Goal: Information Seeking & Learning: Learn about a topic

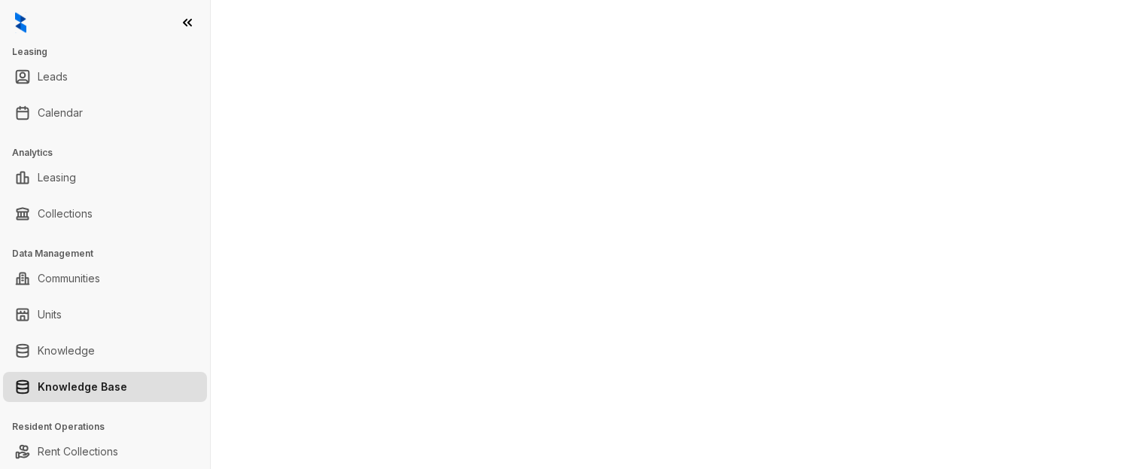
click at [80, 387] on link "Knowledge Base" at bounding box center [83, 387] width 90 height 30
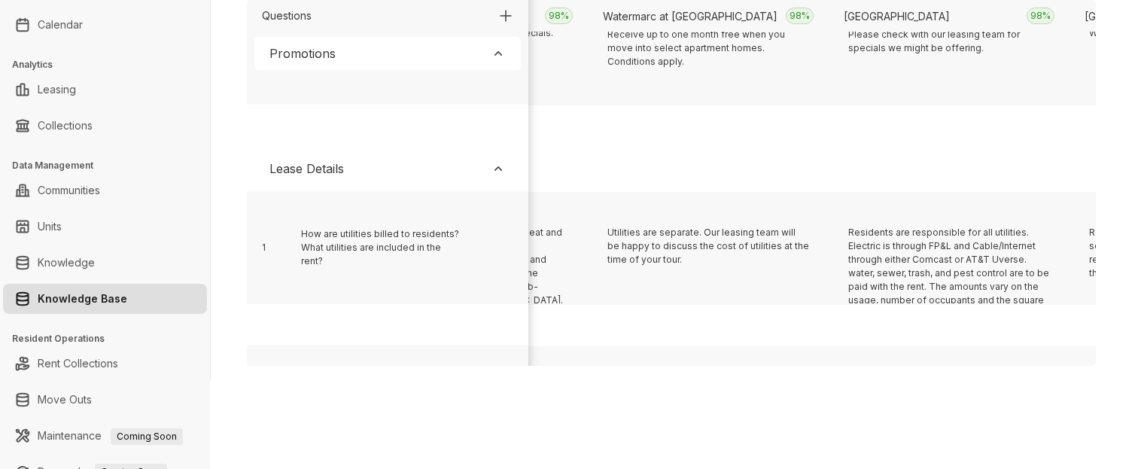
scroll to position [310, 16436]
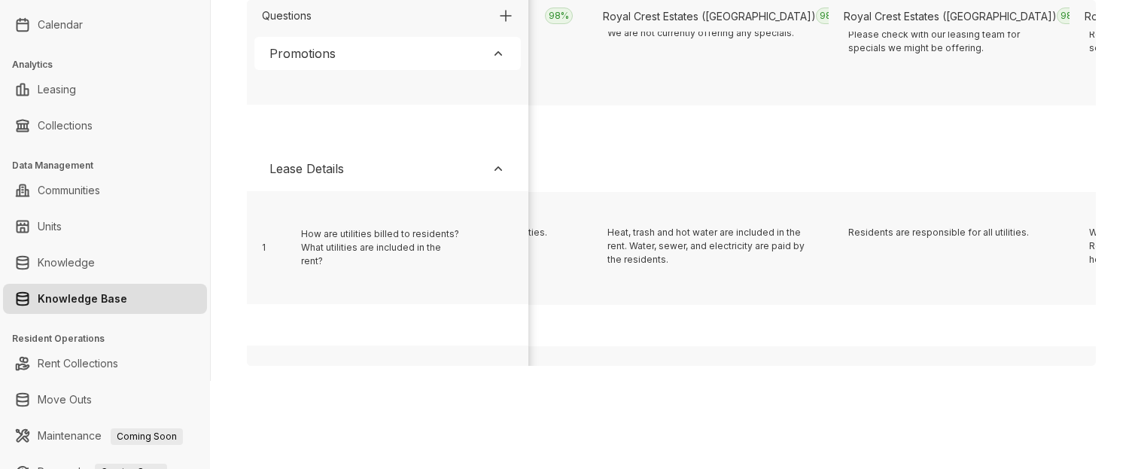
scroll to position [310, 14509]
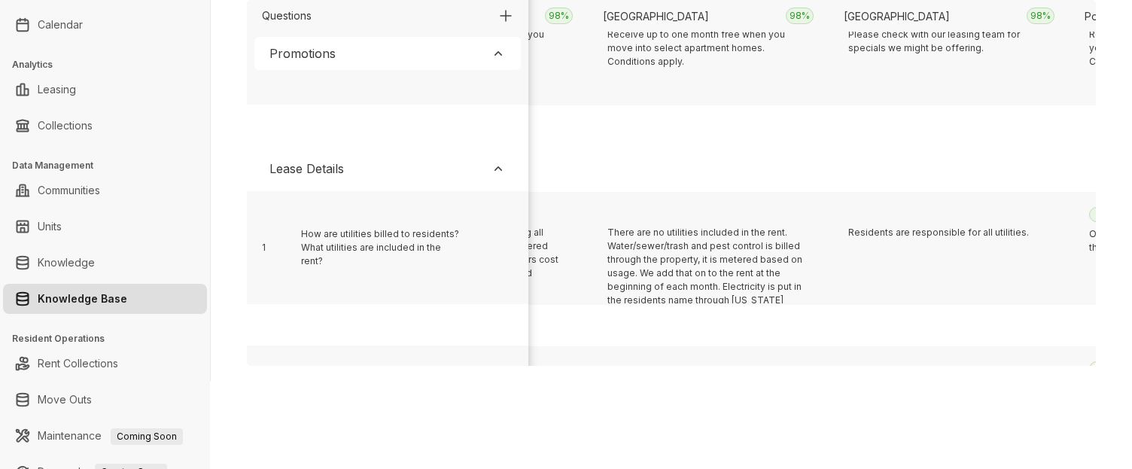
scroll to position [310, 2462]
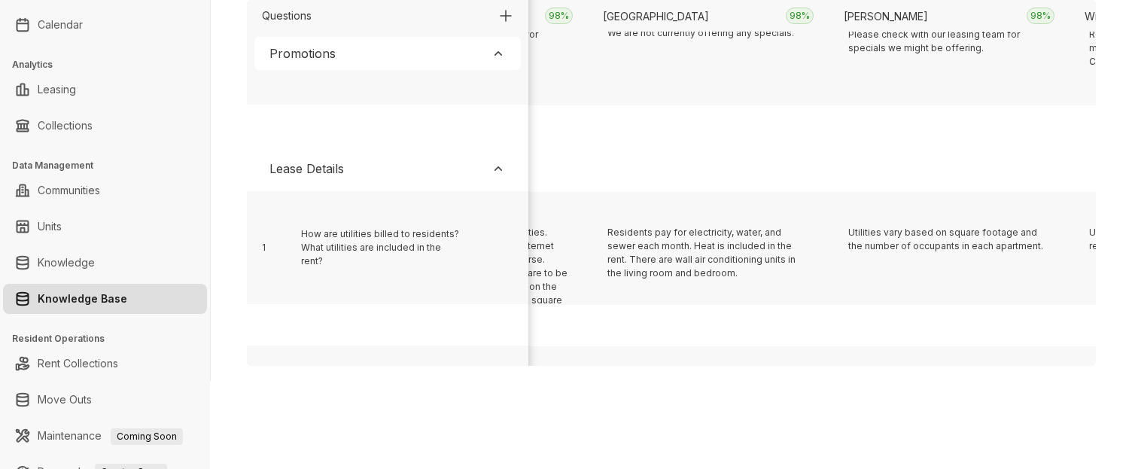
scroll to position [310, 18604]
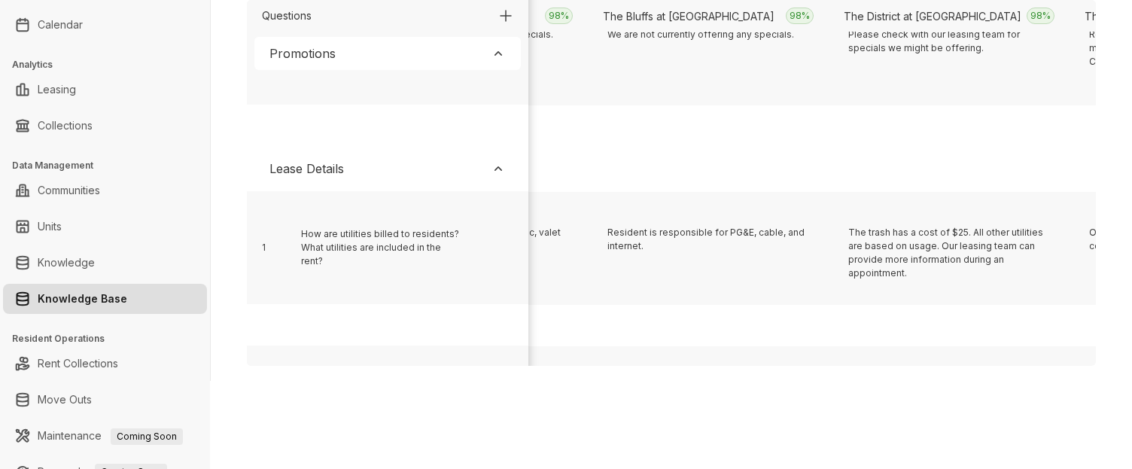
scroll to position [310, 17641]
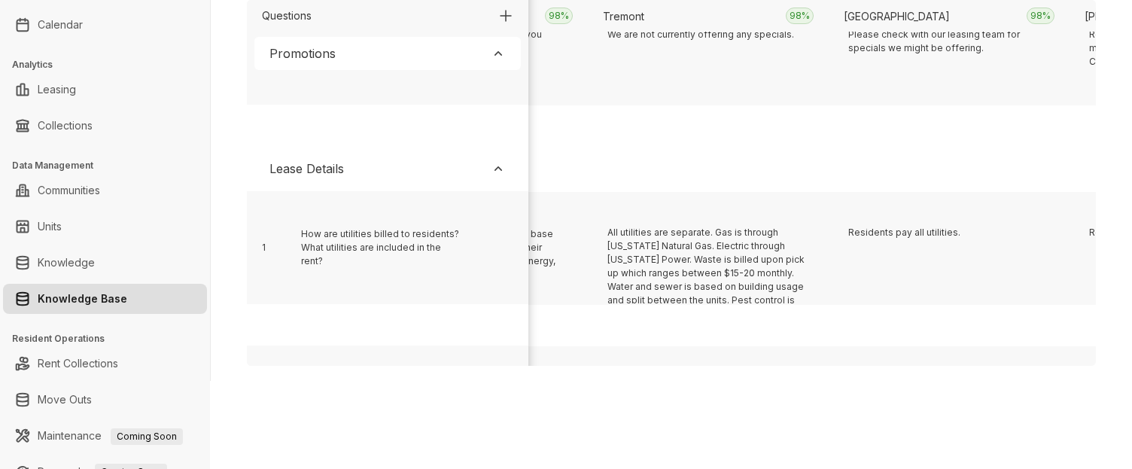
scroll to position [310, 18845]
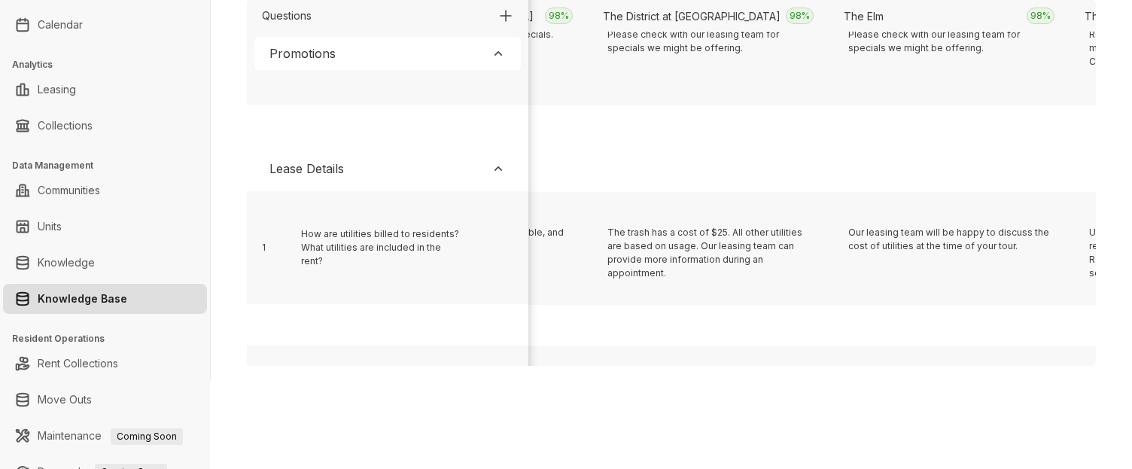
scroll to position [310, 6558]
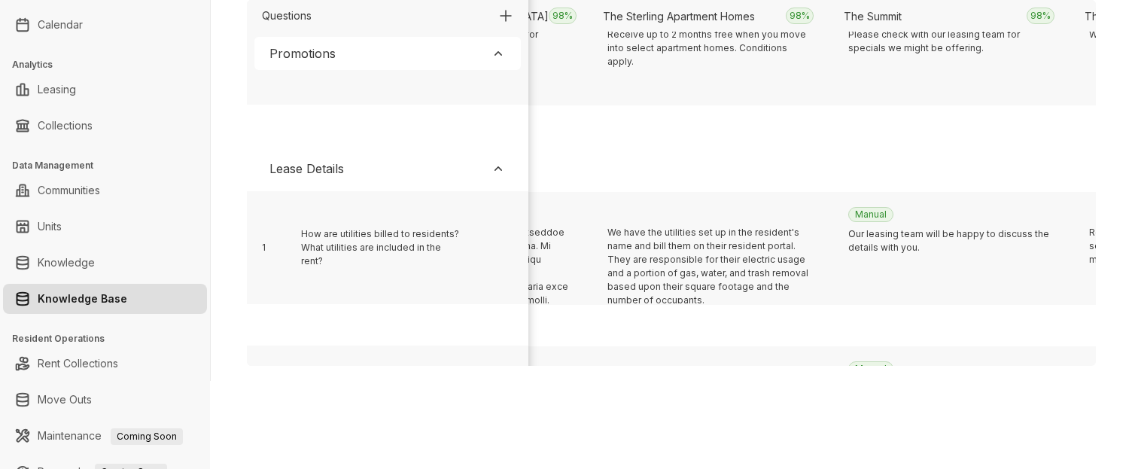
scroll to position [310, 17400]
